Goal: Navigation & Orientation: Find specific page/section

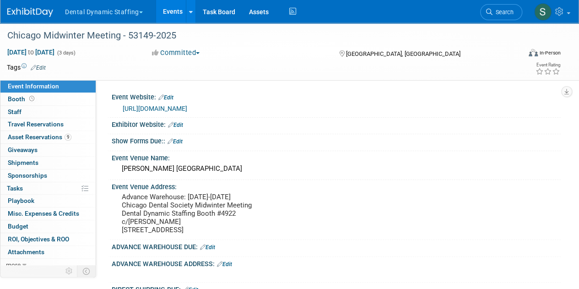
click at [98, 13] on button "Dental Dynamic Staffing" at bounding box center [109, 10] width 90 height 20
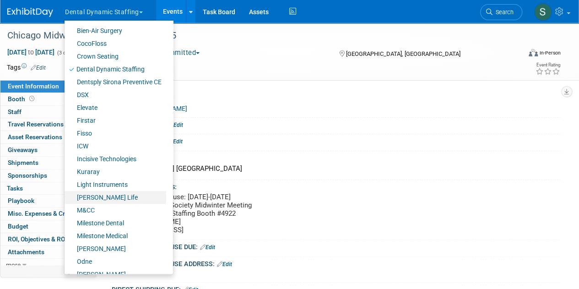
scroll to position [90, 0]
click at [129, 96] on link "DSX" at bounding box center [116, 94] width 102 height 13
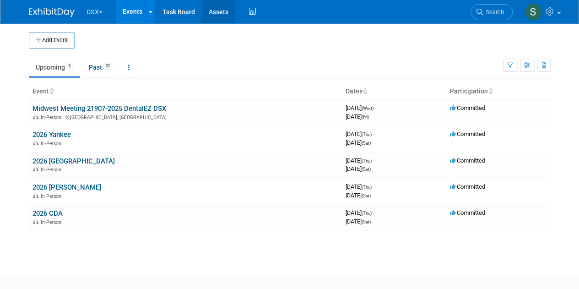
click at [219, 16] on link "Assets" at bounding box center [218, 11] width 33 height 23
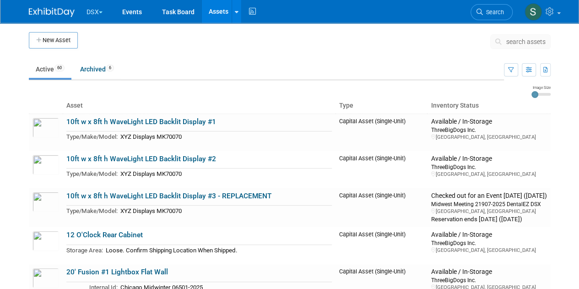
click at [512, 43] on span "search assets" at bounding box center [526, 41] width 39 height 7
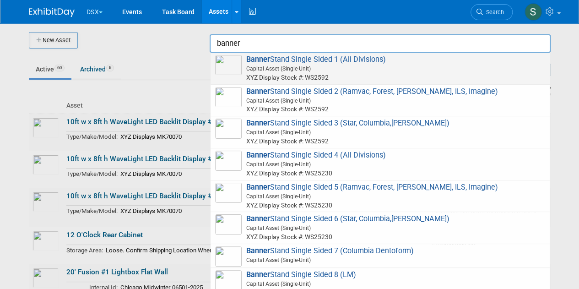
click at [412, 60] on span "Banner Stand Single Sided 1 (All Divisions) Capital Asset (Single-Unit) XYZ Dis…" at bounding box center [380, 68] width 330 height 27
type input "Banner Stand Single Sided 1 (All Divisions)"
